Goal: Entertainment & Leisure: Consume media (video, audio)

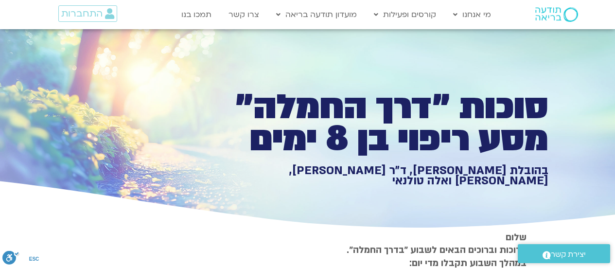
type input "851.4"
type input "1640.5"
type input "1071.88"
type input "2817.733333"
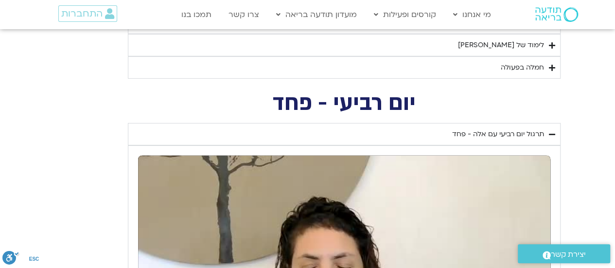
type input "851.4"
type input "1640.5"
type input "1071.88"
type input "2817.733333"
type input "851.4"
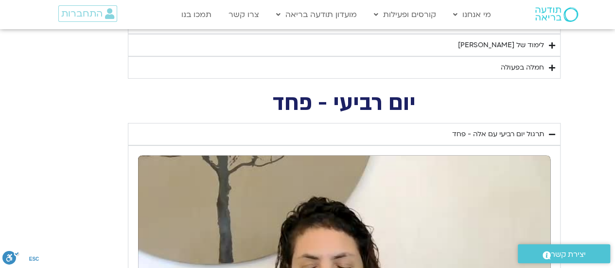
type input "1640.5"
type input "1071.88"
type input "2817.733333"
type input "851.4"
type input "1640.5"
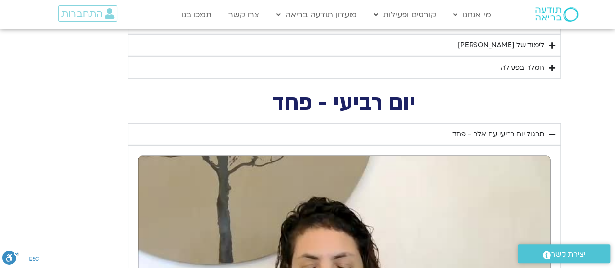
type input "1071.88"
type input "2817.733333"
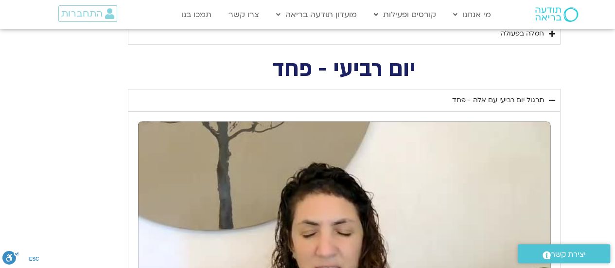
type input "851.4"
type input "1640.5"
type input "1071.88"
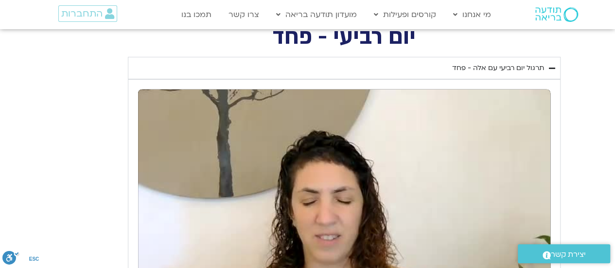
type input "2817.733333"
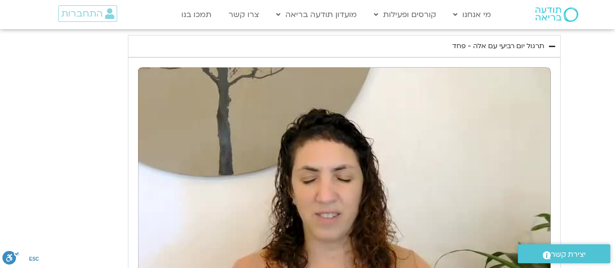
type input "851.4"
type input "1640.5"
type input "1071.88"
type input "2817.733333"
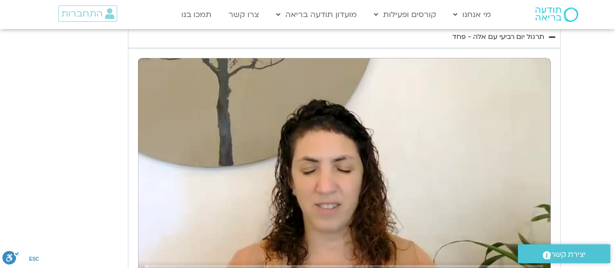
type input "851.4"
type input "1640.5"
type input "1071.88"
type input "2817.733333"
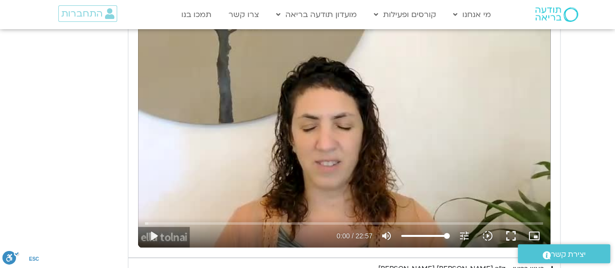
type input "851.4"
type input "1640.5"
type input "1071.88"
type input "2817.733333"
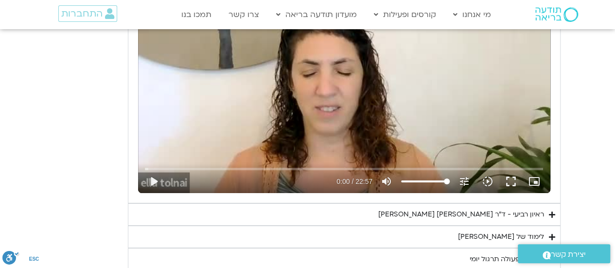
type input "851.4"
type input "1640.5"
type input "1071.88"
type input "2817.733333"
type input "851.4"
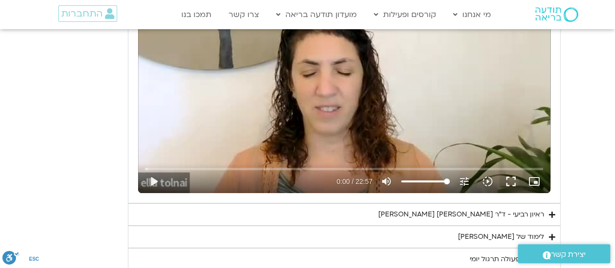
type input "1640.5"
type input "1071.88"
type input "2817.733333"
type input "851.4"
type input "1640.5"
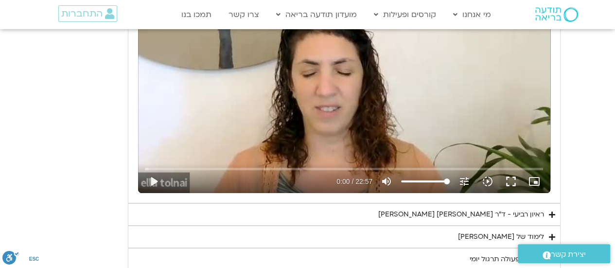
type input "1071.88"
type input "2817.733333"
type input "851.4"
type input "1640.5"
type input "1071.88"
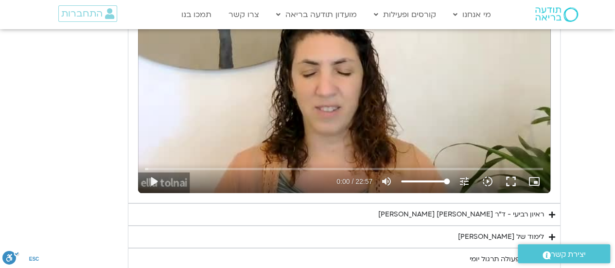
type input "2817.733333"
type input "851.4"
type input "1640.5"
type input "1071.88"
type input "2817.733333"
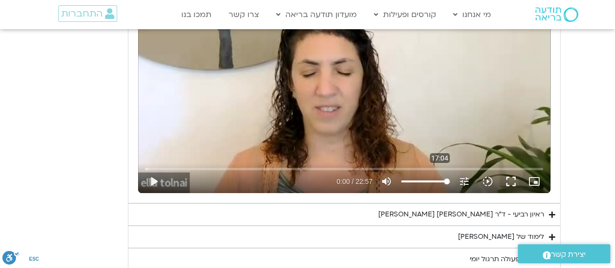
type input "851.4"
type input "1640.5"
type input "1071.88"
type input "2817.733333"
type input "851.4"
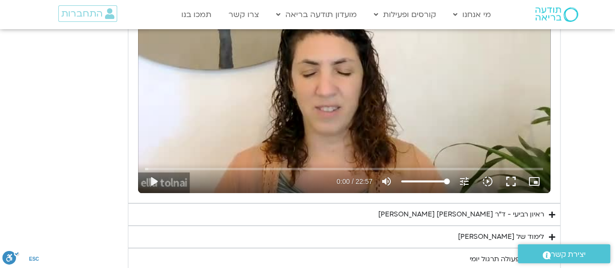
type input "1640.5"
type input "1071.88"
type input "2817.733333"
type input "851.4"
type input "1640.5"
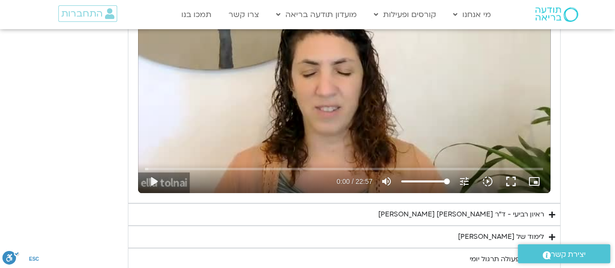
type input "1071.88"
type input "2817.733333"
type input "851.4"
type input "1640.5"
type input "1071.88"
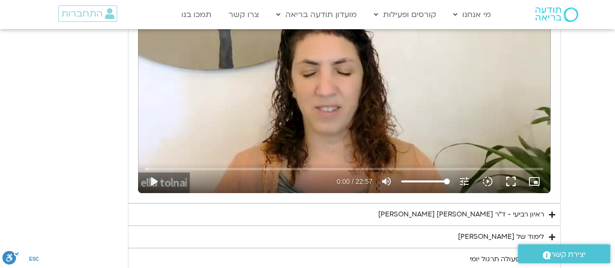
type input "2817.733333"
type input "851.4"
type input "1640.5"
type input "1071.88"
type input "2817.733333"
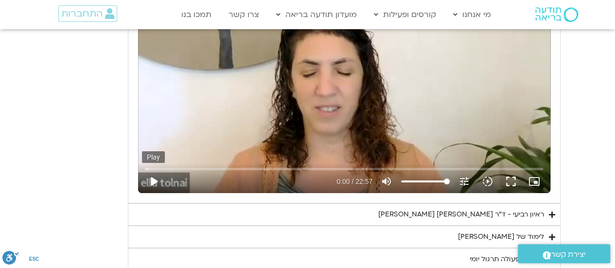
type input "851.4"
type input "1640.5"
type input "1071.88"
type input "2817.733333"
type input "851.4"
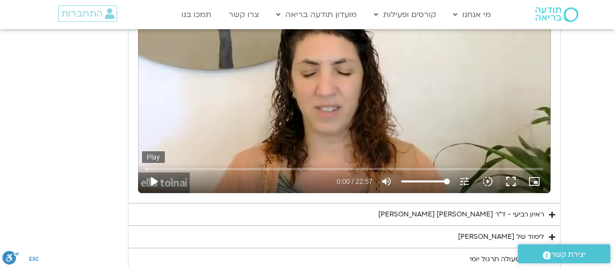
type input "1640.5"
type input "1071.88"
type input "2817.733333"
type input "851.4"
type input "1640.5"
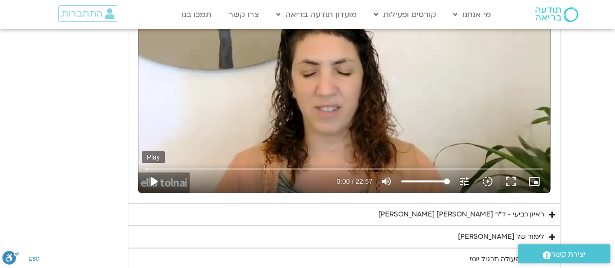
type input "1071.88"
type input "2817.733333"
type input "851.4"
type input "1640.5"
type input "1071.88"
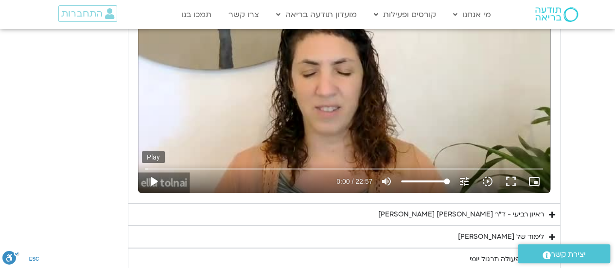
type input "2817.733333"
type input "851.4"
type input "1640.5"
type input "1071.88"
type input "2817.733333"
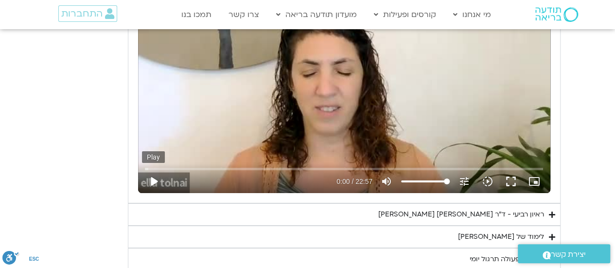
type input "851.4"
type input "1640.5"
type input "1071.88"
type input "2817.733333"
type input "851.4"
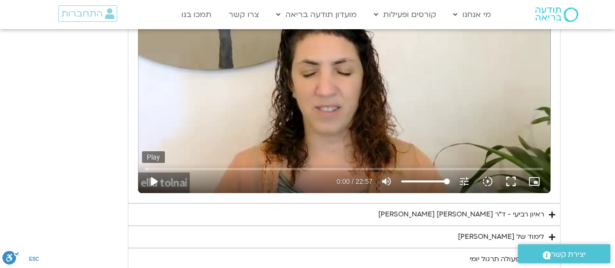
type input "1640.5"
click at [155, 175] on button "play_arrow" at bounding box center [153, 181] width 23 height 23
type input "1071.88"
type input "2817.733333"
type input "851.4"
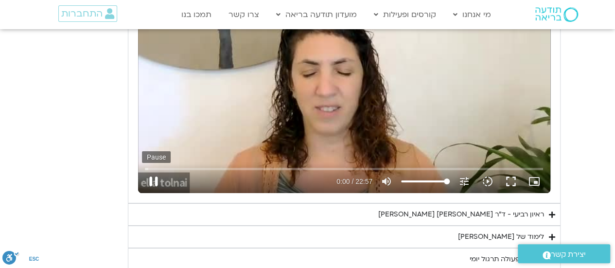
type input "1640.5"
type input "1071.88"
type input "2817.733333"
type input "851.4"
type input "1640.5"
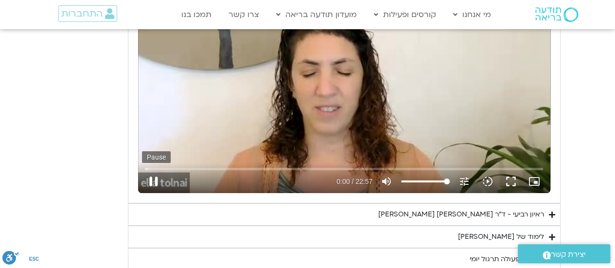
type input "1071.88"
type input "2817.733333"
type input "851.4"
type input "1640.5"
type input "1071.88"
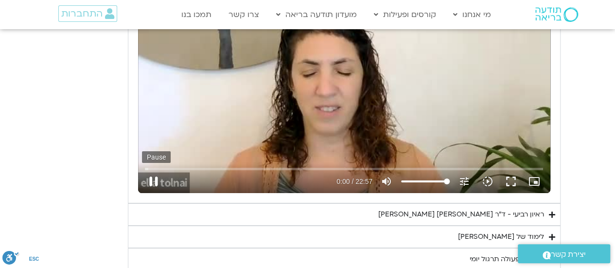
type input "2817.733333"
type input "851.4"
type input "1640.5"
type input "1071.88"
type input "2817.733333"
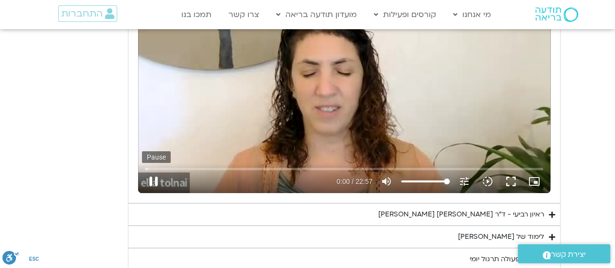
type input "851.4"
type input "1640.5"
type input "1071.88"
type input "2817.733333"
type input "851.4"
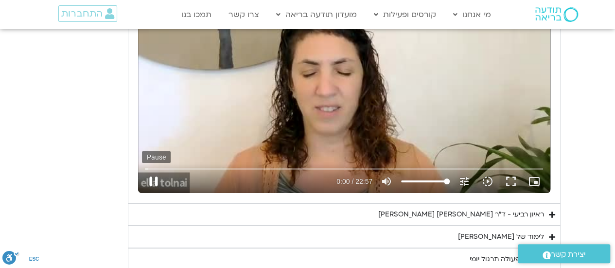
type input "1640.5"
type input "1071.88"
type input "2817.733333"
type input "851.4"
type input "1640.5"
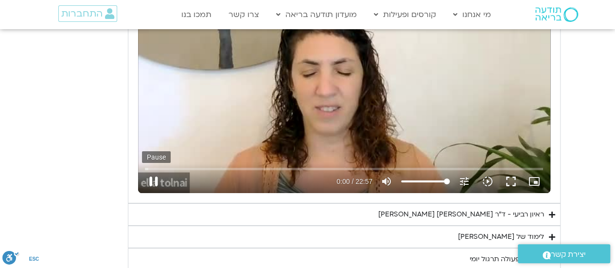
type input "1071.88"
type input "2817.733333"
type input "0.011826"
type input "851.4"
type input "1640.5"
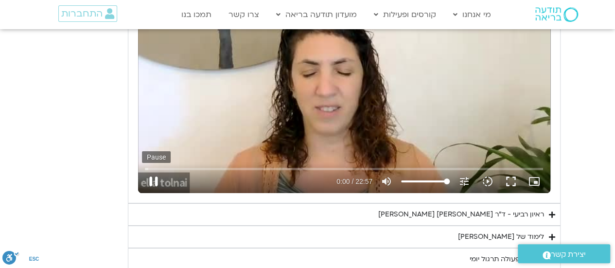
type input "1071.88"
type input "2817.733333"
type input "0.141214"
type input "851.4"
type input "1640.5"
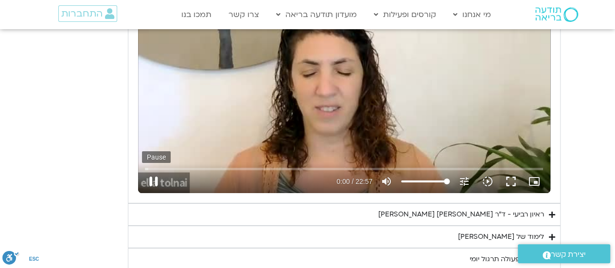
type input "1071.88"
type input "2817.733333"
type input "0.274992"
type input "851.4"
type input "1640.5"
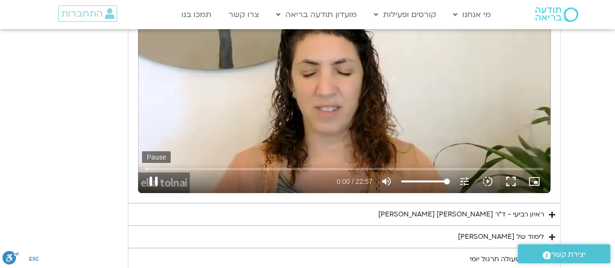
type input "1071.88"
type input "2817.733333"
type input "0.416283"
type input "851.4"
type input "1640.5"
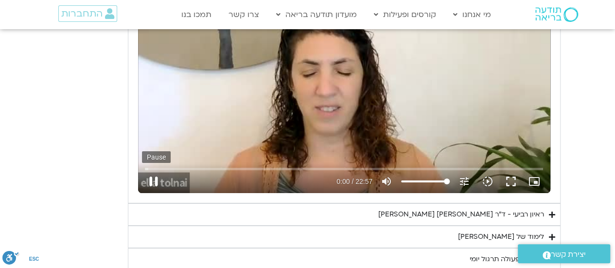
type input "1071.88"
type input "2817.733333"
type input "0.554324"
type input "851.4"
type input "1640.5"
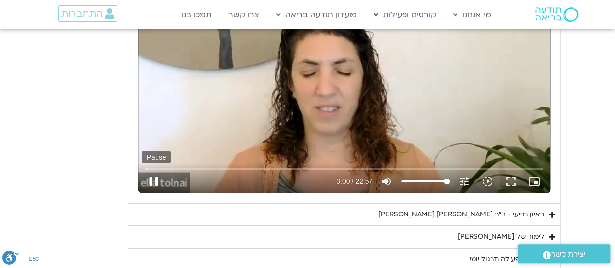
type input "1071.88"
type input "2817.733333"
type input "0.693629"
type input "851.4"
type input "1640.5"
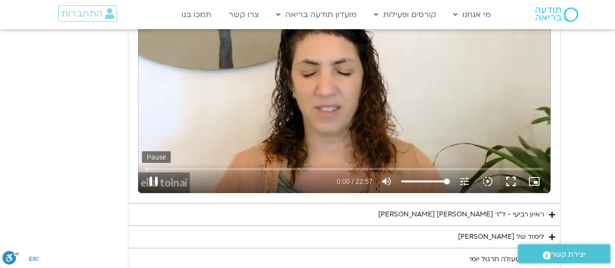
type input "1071.88"
type input "2817.733333"
type input "0.824803"
type input "851.4"
type input "1640.5"
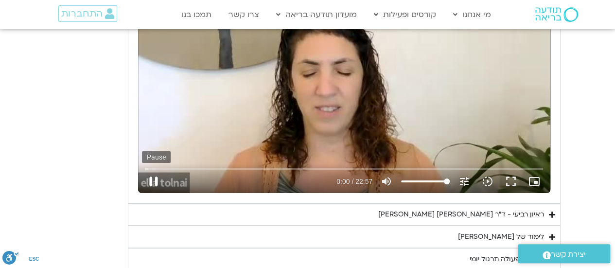
type input "1071.88"
type input "2817.733333"
type input "0.956314"
type input "851.4"
type input "1640.5"
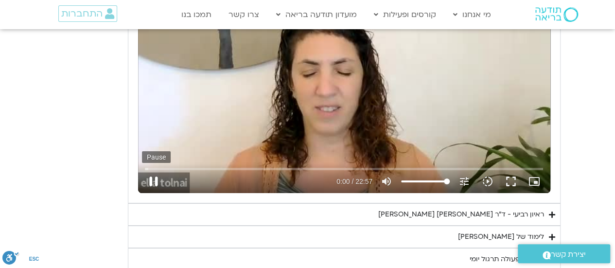
type input "1071.88"
type input "2817.733333"
type input "1.083643"
type input "851.4"
type input "1640.5"
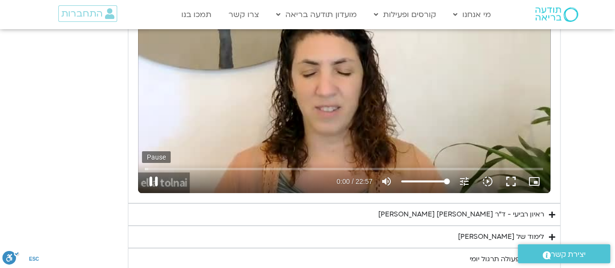
type input "1071.88"
type input "2817.733333"
type input "1.220291"
type input "851.4"
type input "1640.5"
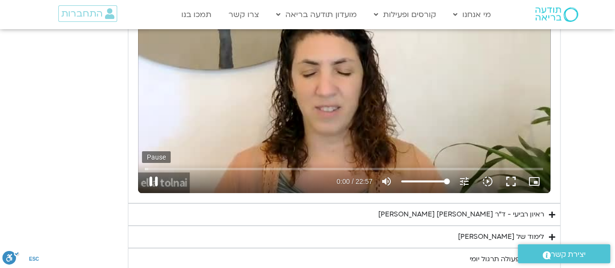
type input "1071.88"
type input "2817.733333"
type input "1.35709"
type input "851.4"
type input "1640.5"
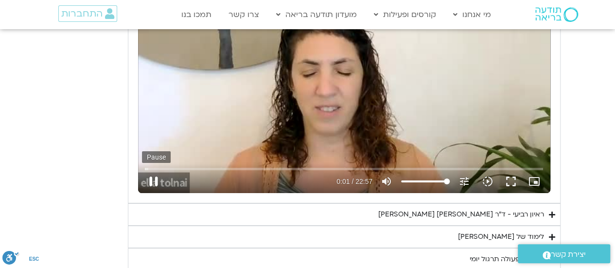
type input "1071.88"
type input "2817.733333"
type input "1.488563"
type input "851.4"
type input "1640.5"
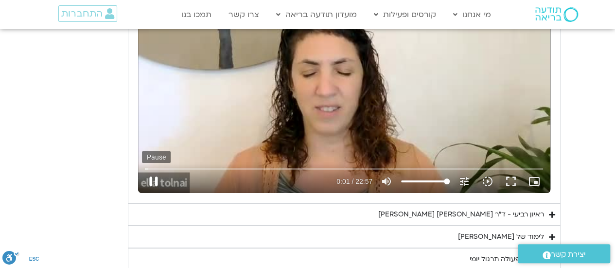
type input "1071.88"
type input "2817.733333"
type input "1.622643"
type input "851.4"
type input "1640.5"
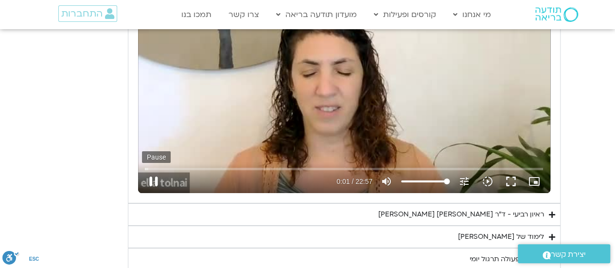
type input "1071.88"
type input "2817.733333"
type input "851.4"
type input "1640.5"
type input "1071.88"
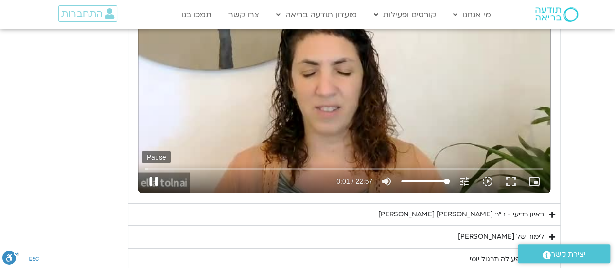
type input "2817.733333"
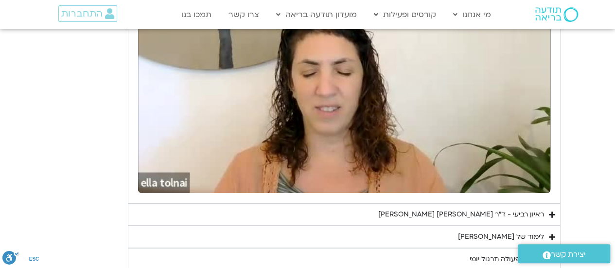
type input "851.4"
type input "1640.5"
type input "1071.88"
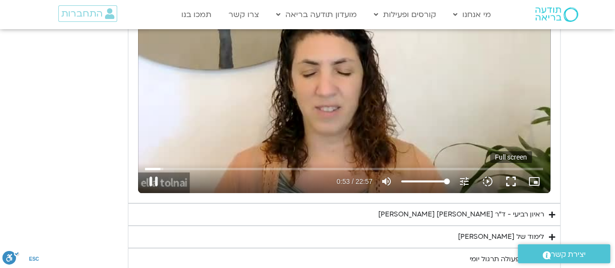
click at [513, 178] on button "fullscreen" at bounding box center [510, 181] width 23 height 23
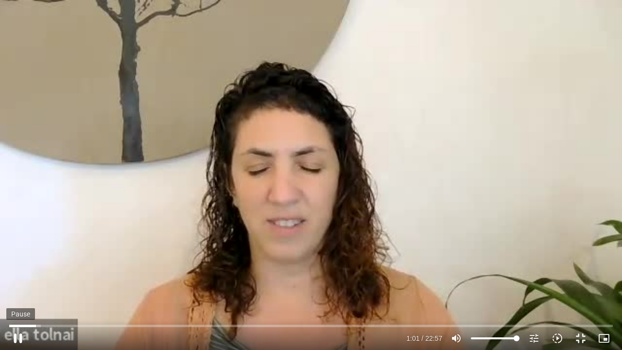
click at [20, 267] on button "pause" at bounding box center [17, 338] width 23 height 23
click at [16, 267] on button "play_arrow" at bounding box center [17, 338] width 23 height 23
click at [583, 267] on button "fullscreen_exit" at bounding box center [580, 338] width 23 height 23
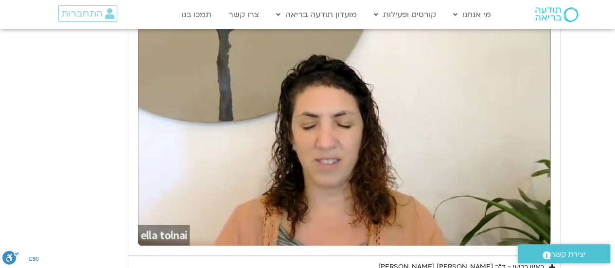
scroll to position [1562, 0]
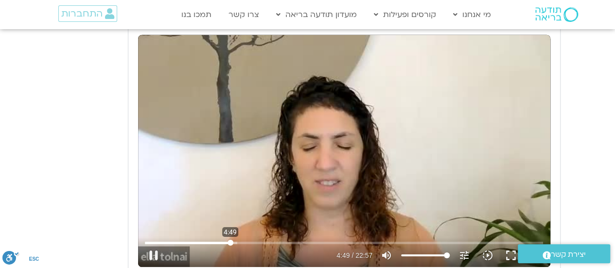
click at [230, 240] on input "Seek" at bounding box center [344, 243] width 398 height 6
click at [153, 251] on button "pause" at bounding box center [153, 255] width 23 height 23
